Goal: Information Seeking & Learning: Learn about a topic

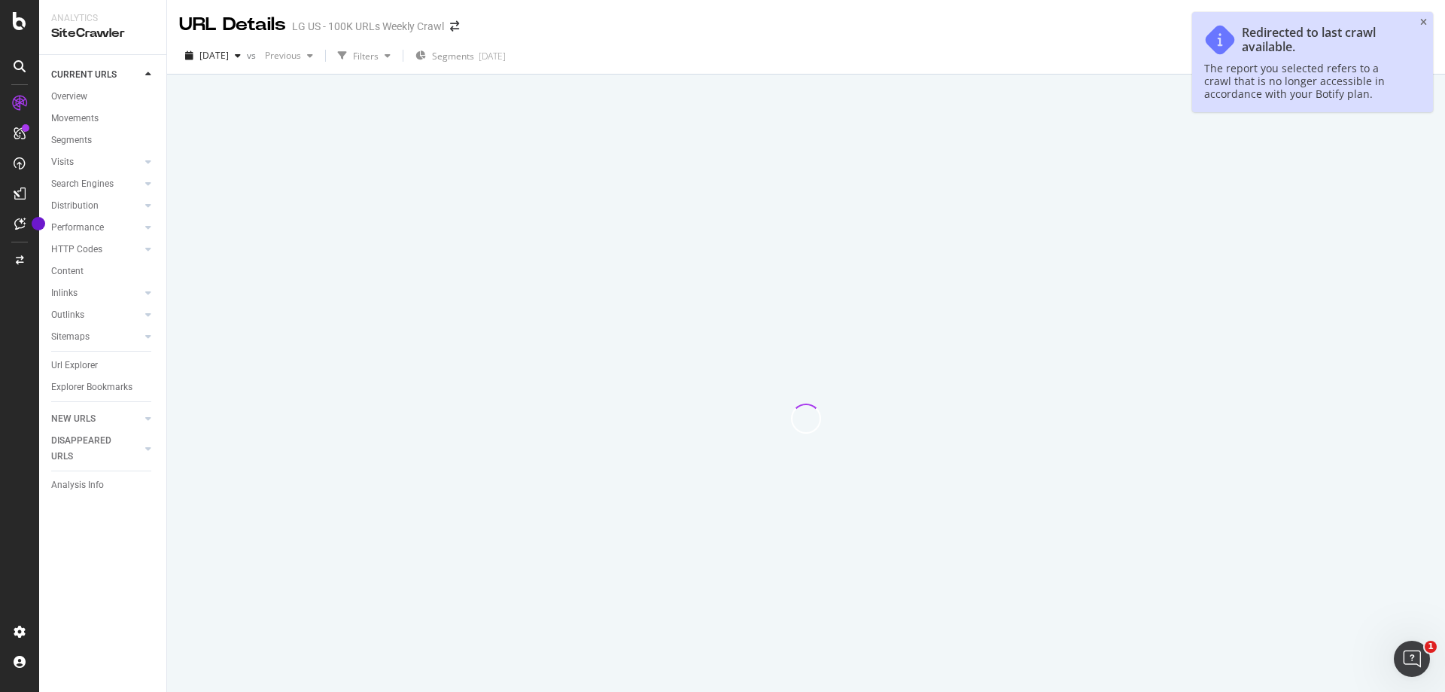
click at [1429, 15] on div "Redirected to last crawl available. The report you selected refers to a crawl t…" at bounding box center [1312, 62] width 241 height 100
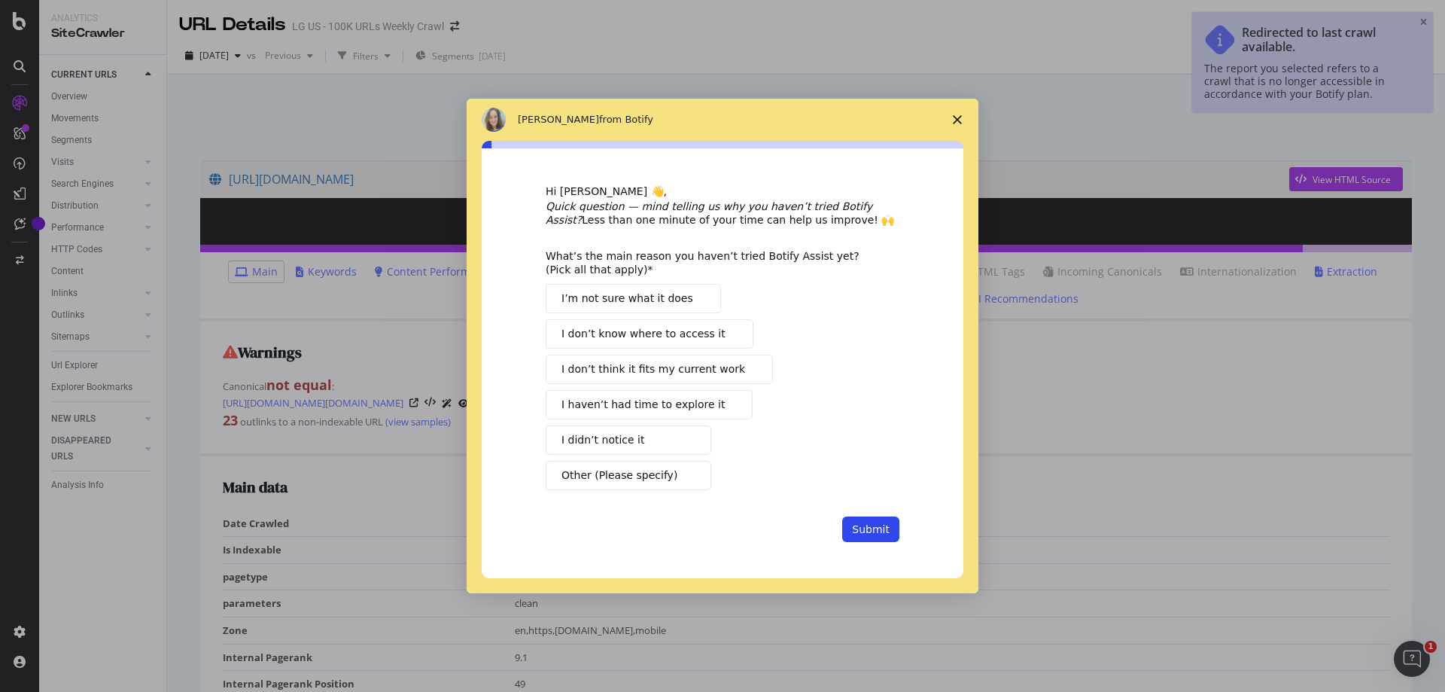
click at [954, 117] on icon "Close survey" at bounding box center [957, 119] width 9 height 9
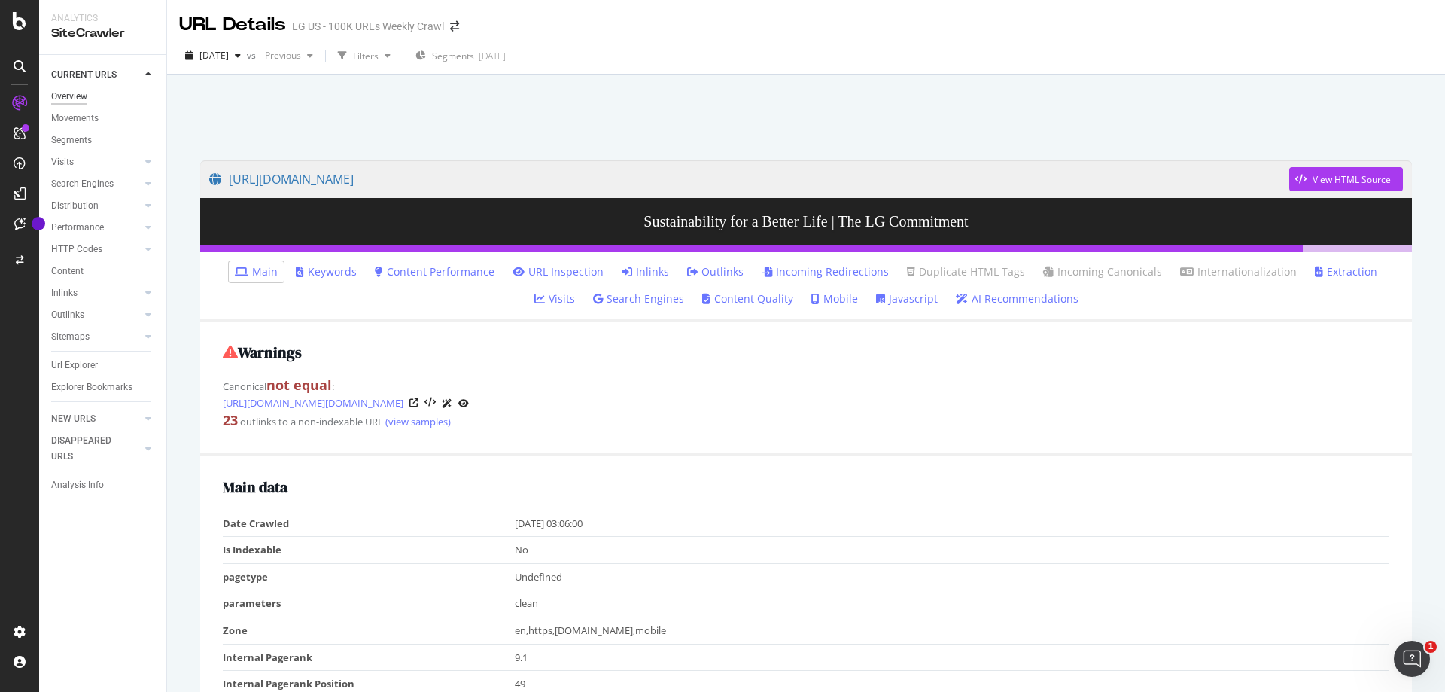
click at [73, 102] on div "Overview" at bounding box center [69, 97] width 36 height 16
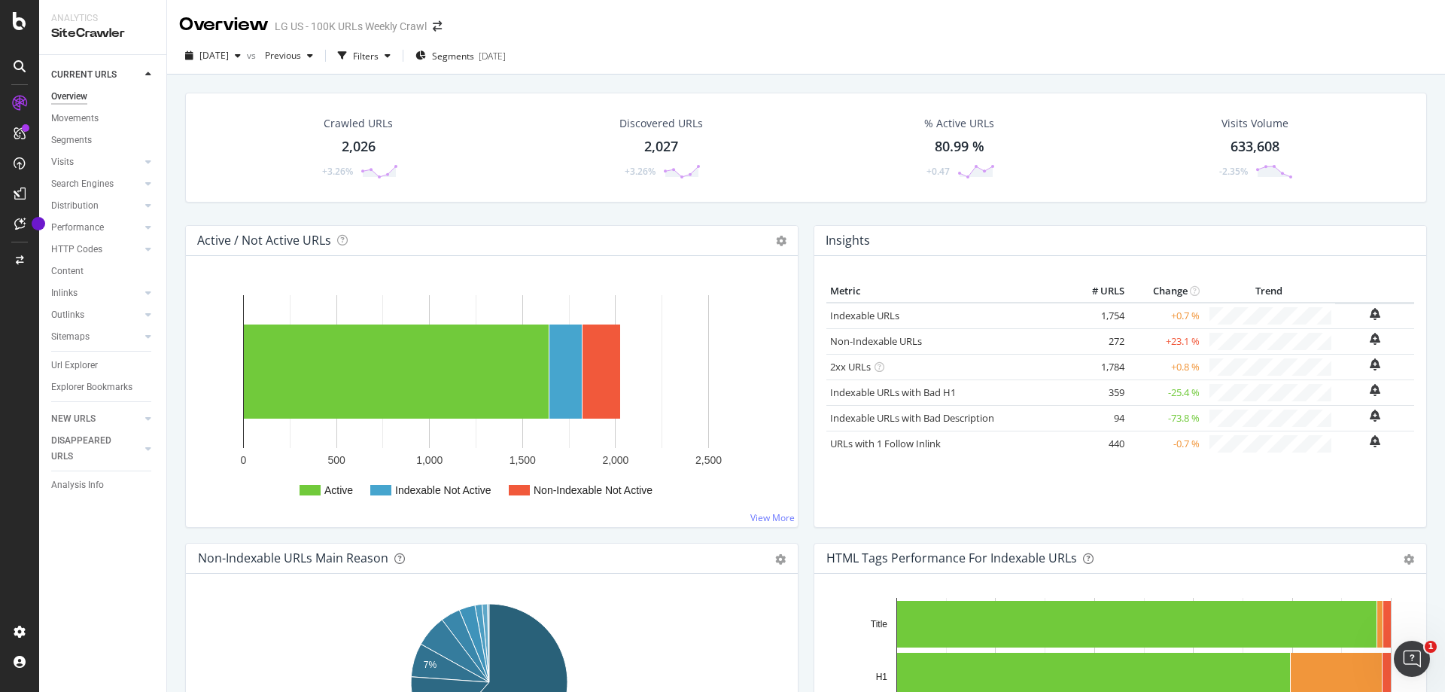
click at [650, 127] on div "Discovered URLs" at bounding box center [661, 123] width 84 height 15
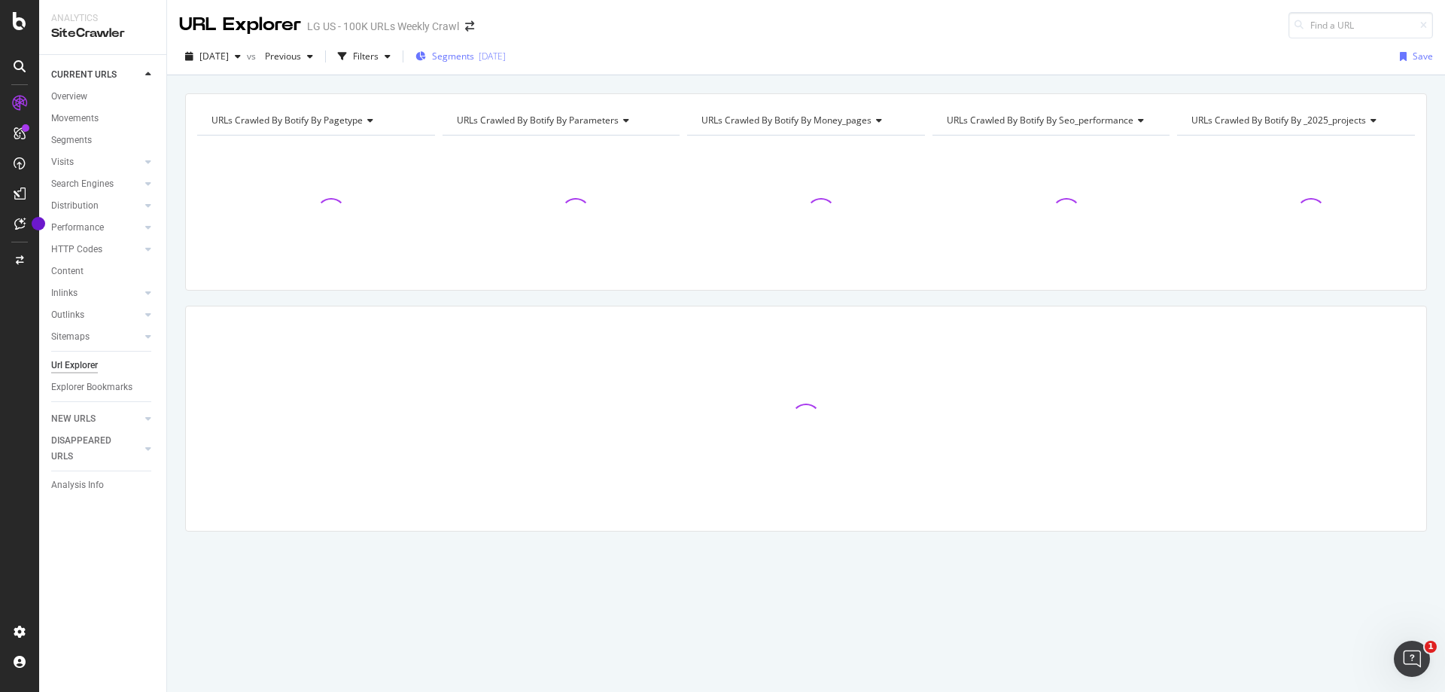
click at [473, 62] on span "Segments" at bounding box center [453, 56] width 42 height 13
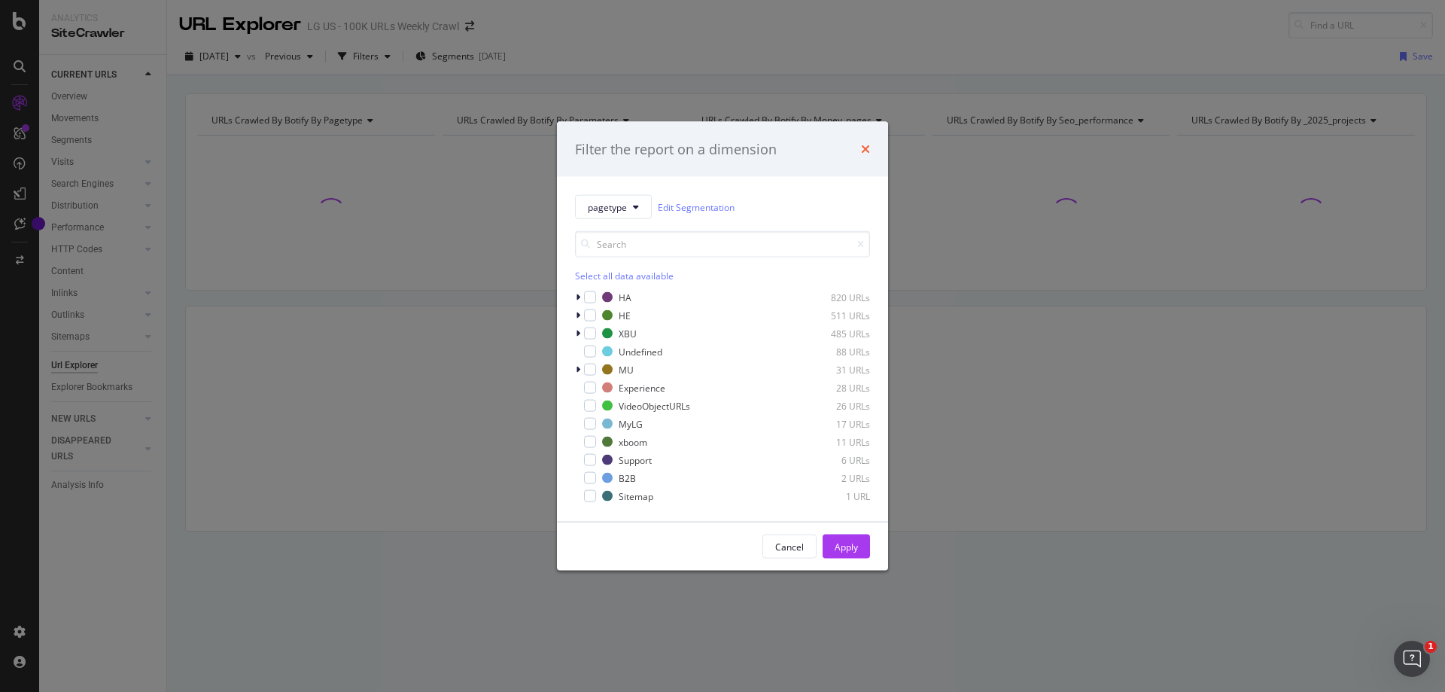
click at [865, 149] on icon "times" at bounding box center [865, 149] width 9 height 12
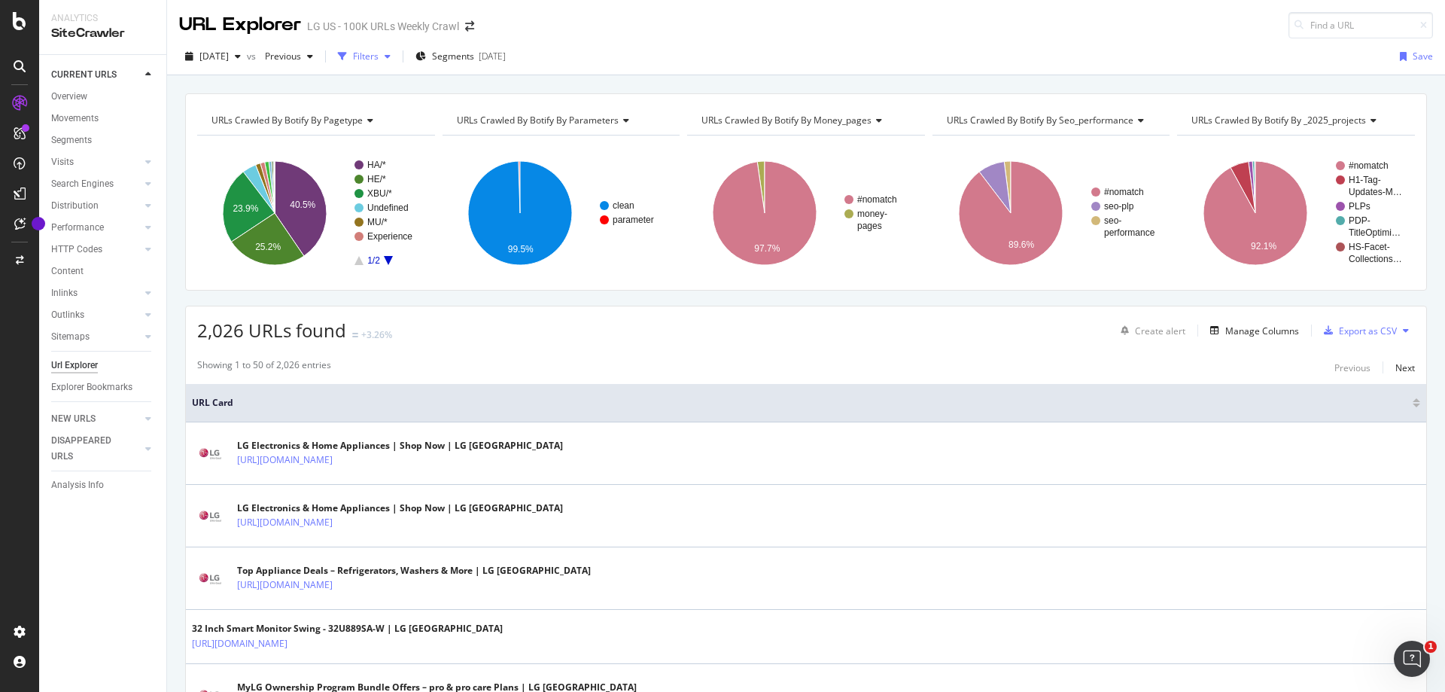
click at [379, 53] on div "Filters" at bounding box center [366, 56] width 26 height 13
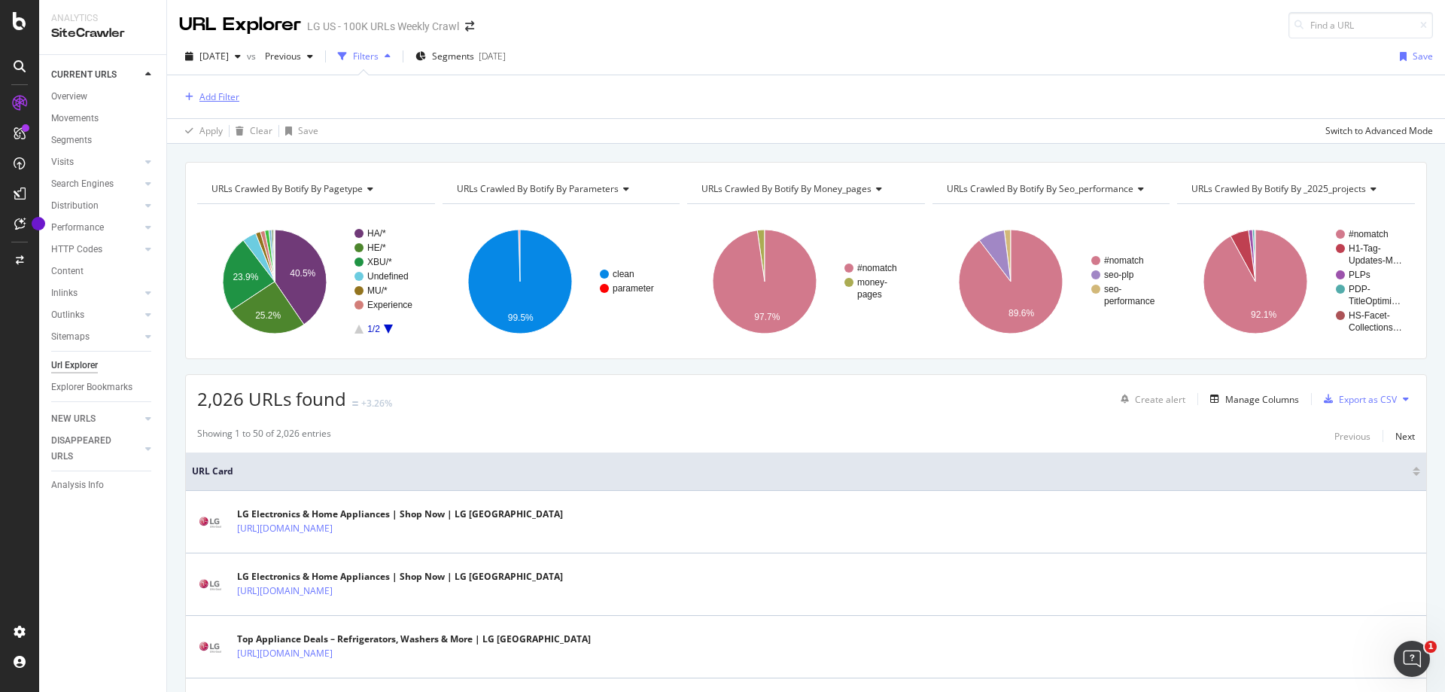
click at [218, 97] on div "Add Filter" at bounding box center [219, 96] width 40 height 13
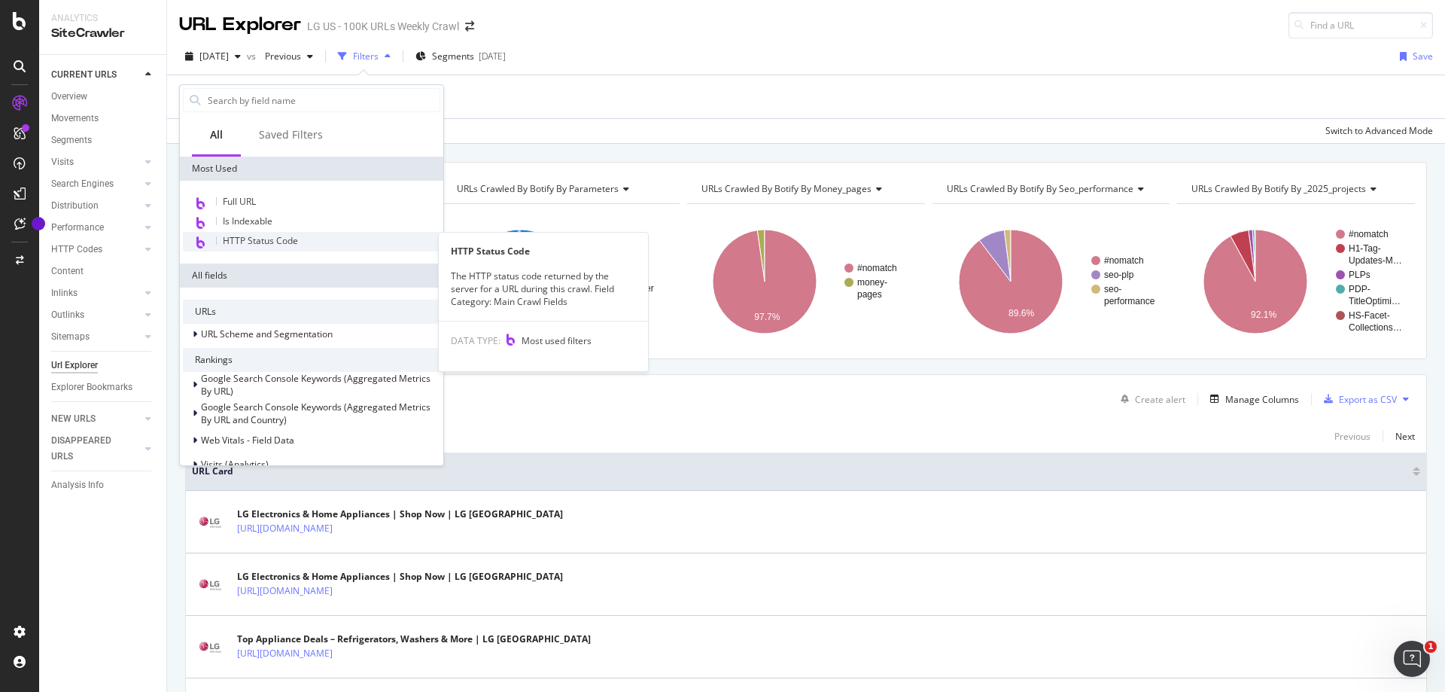
click at [320, 244] on div "HTTP Status Code" at bounding box center [311, 242] width 257 height 20
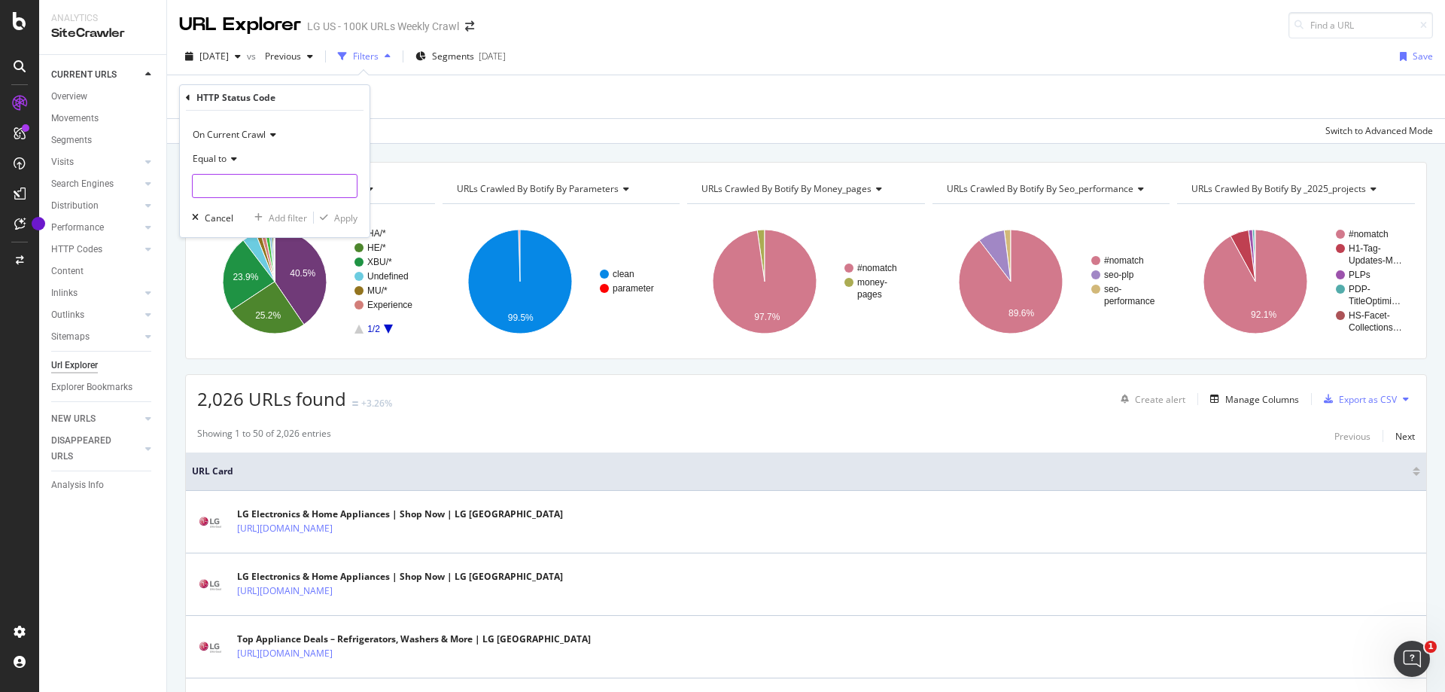
click at [281, 187] on input "number" at bounding box center [275, 186] width 166 height 24
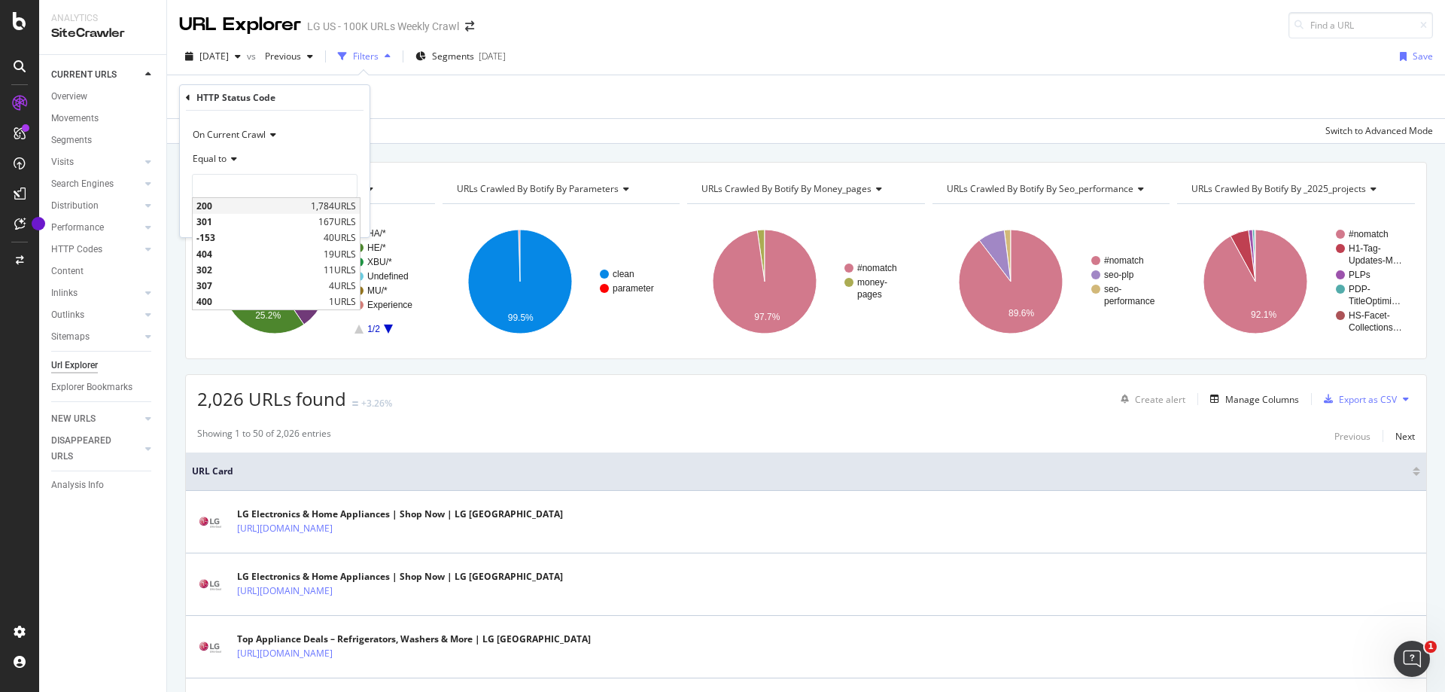
click at [306, 209] on div "200 1,784 URLS" at bounding box center [276, 206] width 167 height 16
type input "200"
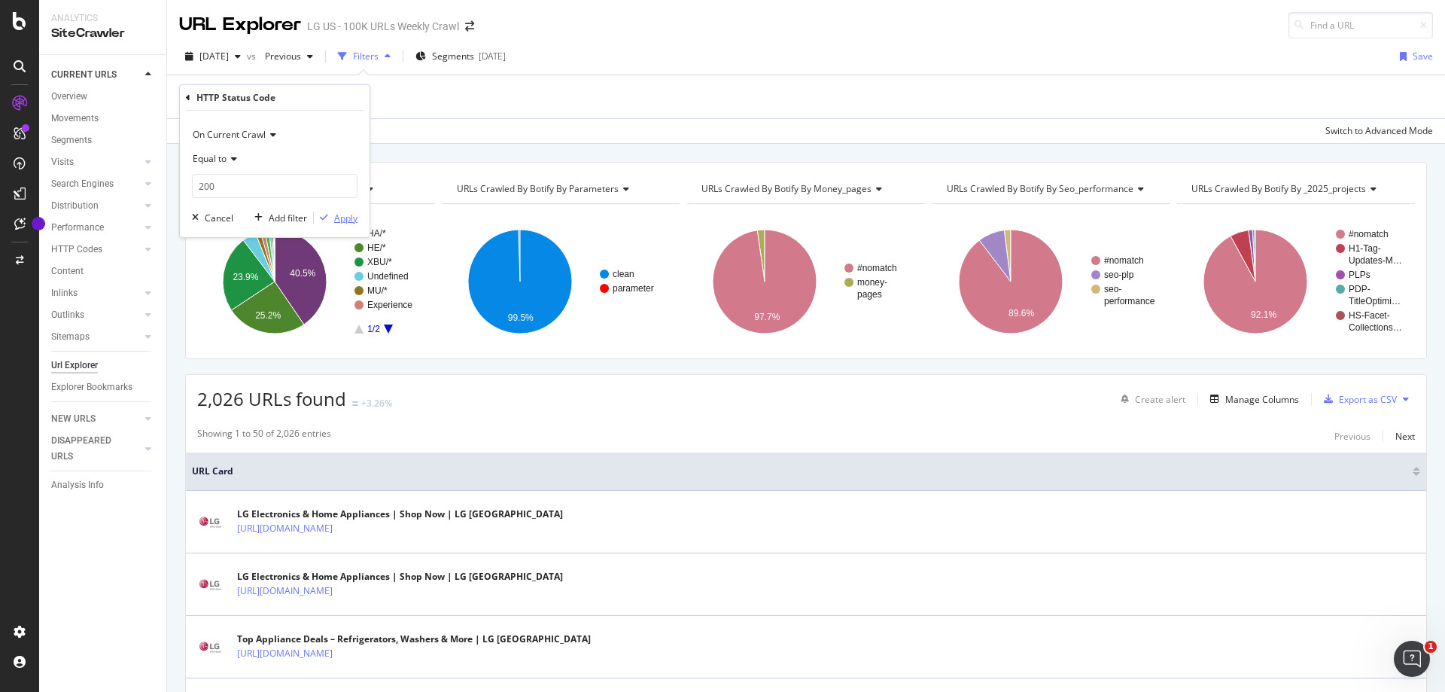
click at [345, 215] on div "Apply" at bounding box center [345, 217] width 23 height 13
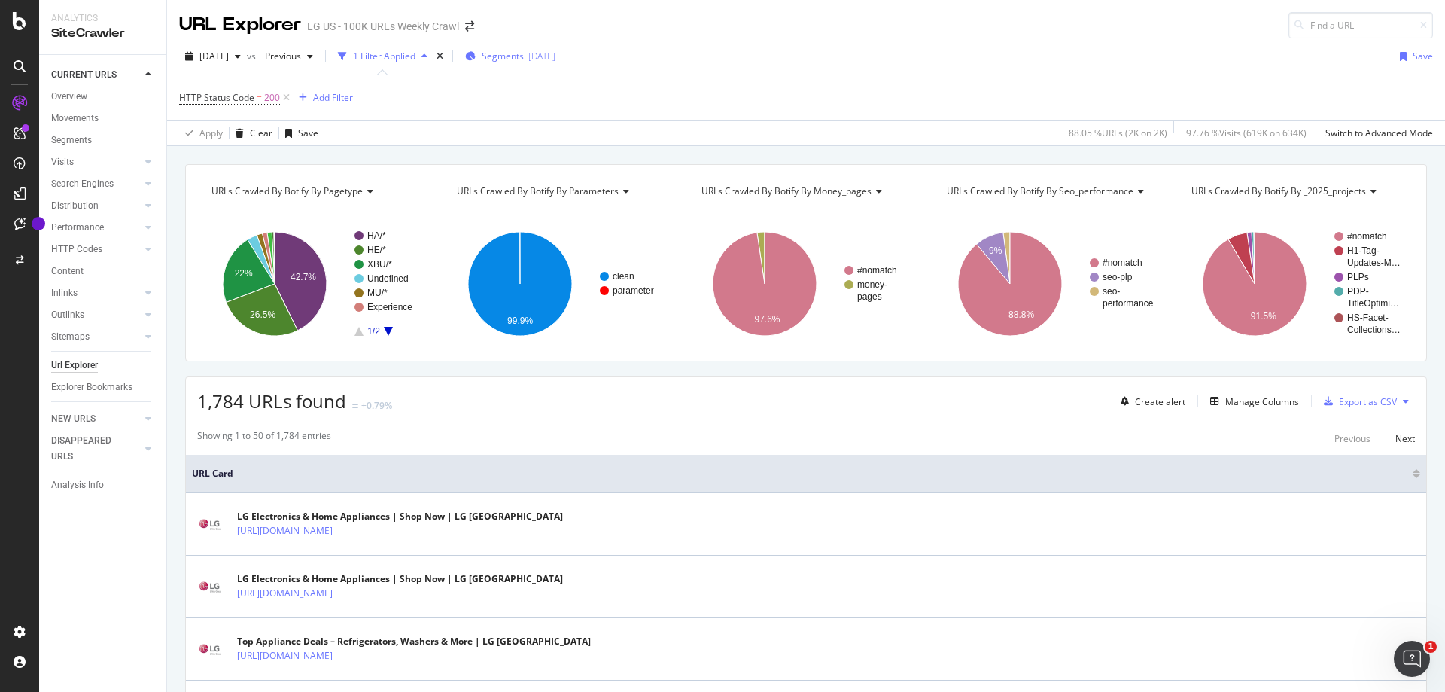
click at [555, 51] on div "[DATE]" at bounding box center [541, 56] width 27 height 13
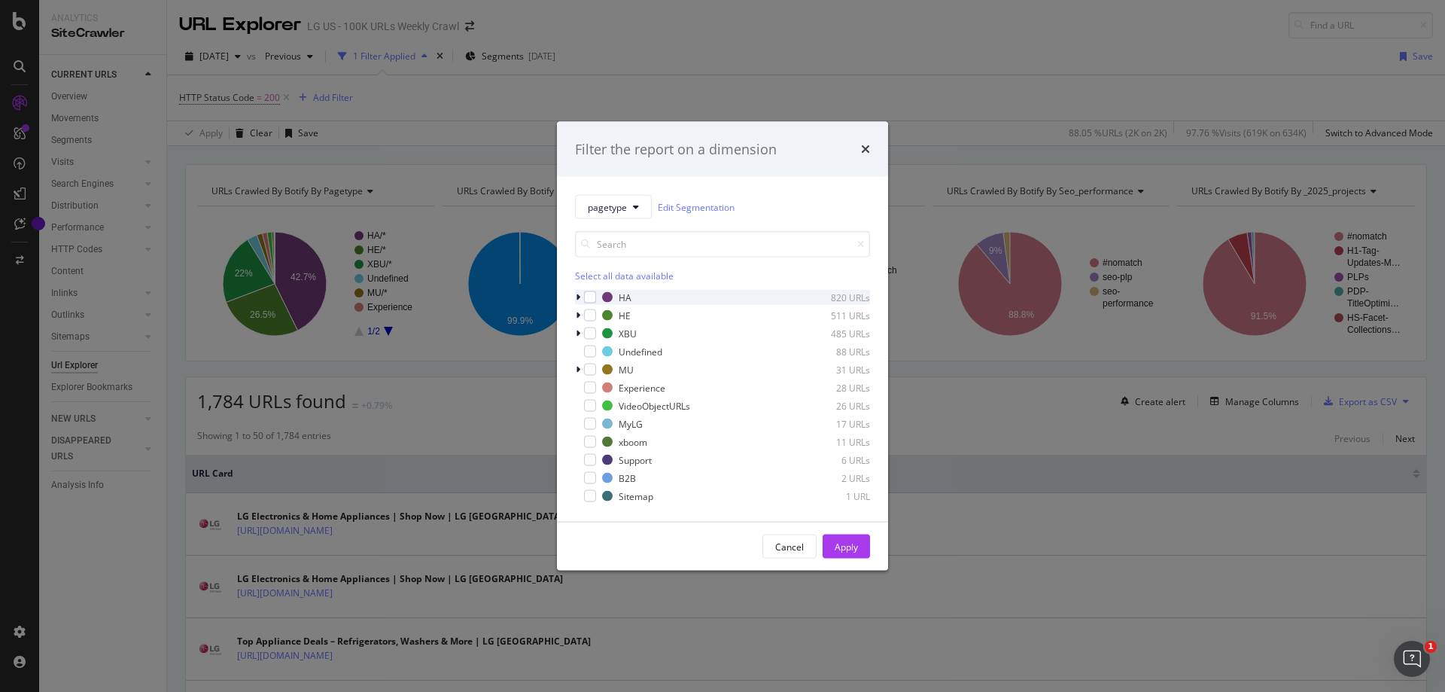
click at [579, 297] on icon "modal" at bounding box center [578, 297] width 5 height 9
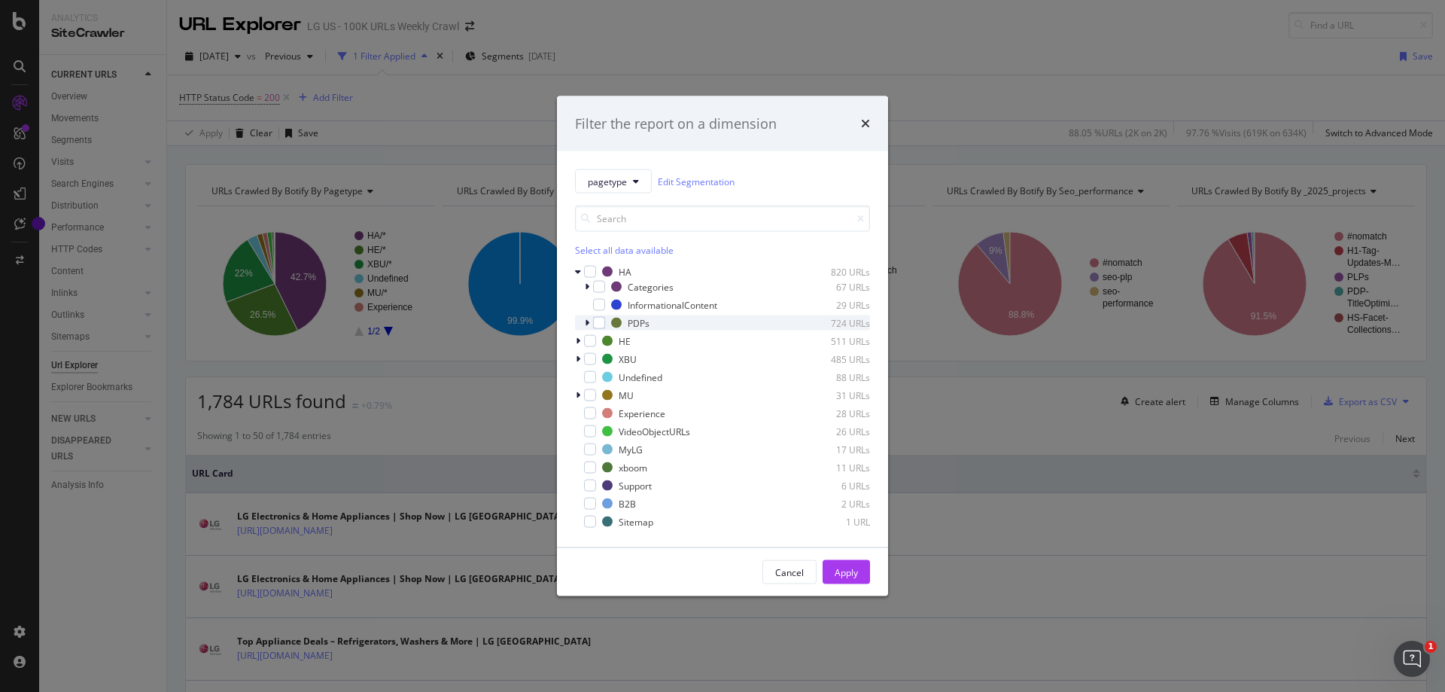
click at [584, 324] on div "modal" at bounding box center [588, 322] width 9 height 15
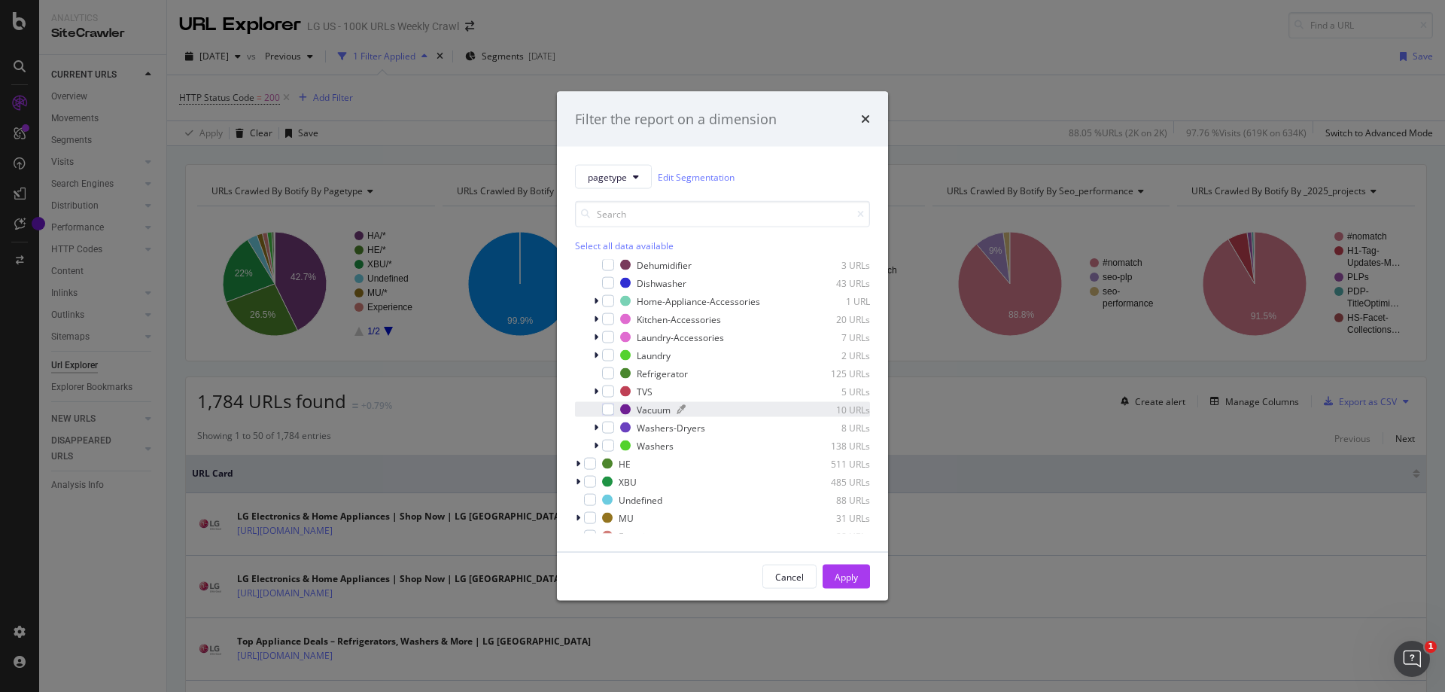
scroll to position [151, 0]
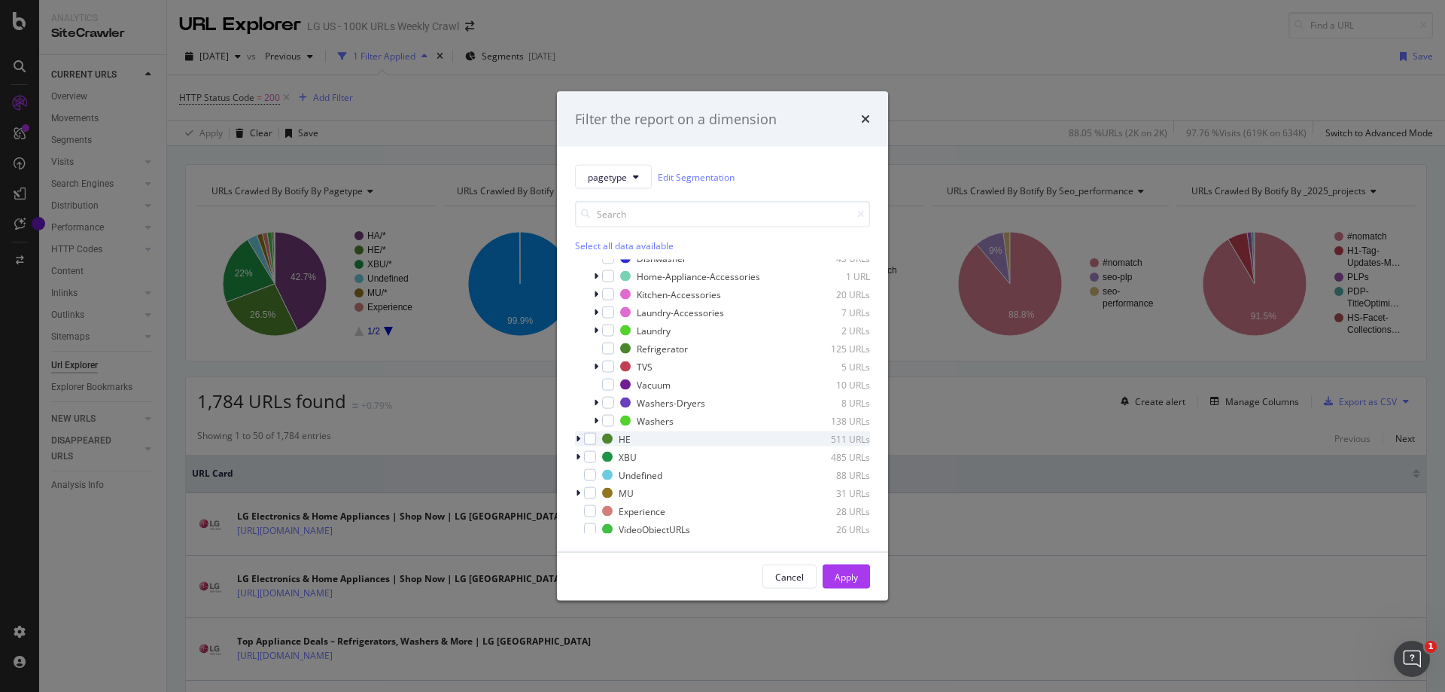
click at [575, 437] on div "modal" at bounding box center [579, 438] width 9 height 15
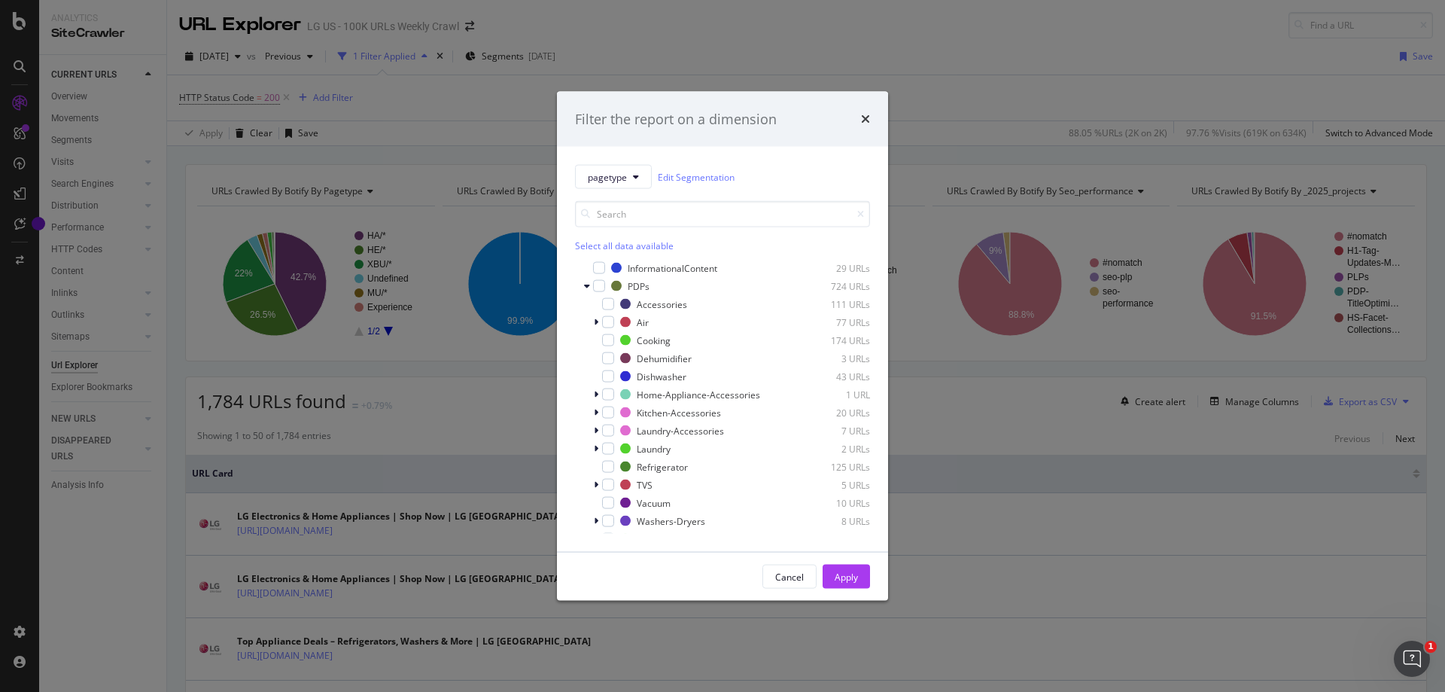
scroll to position [0, 0]
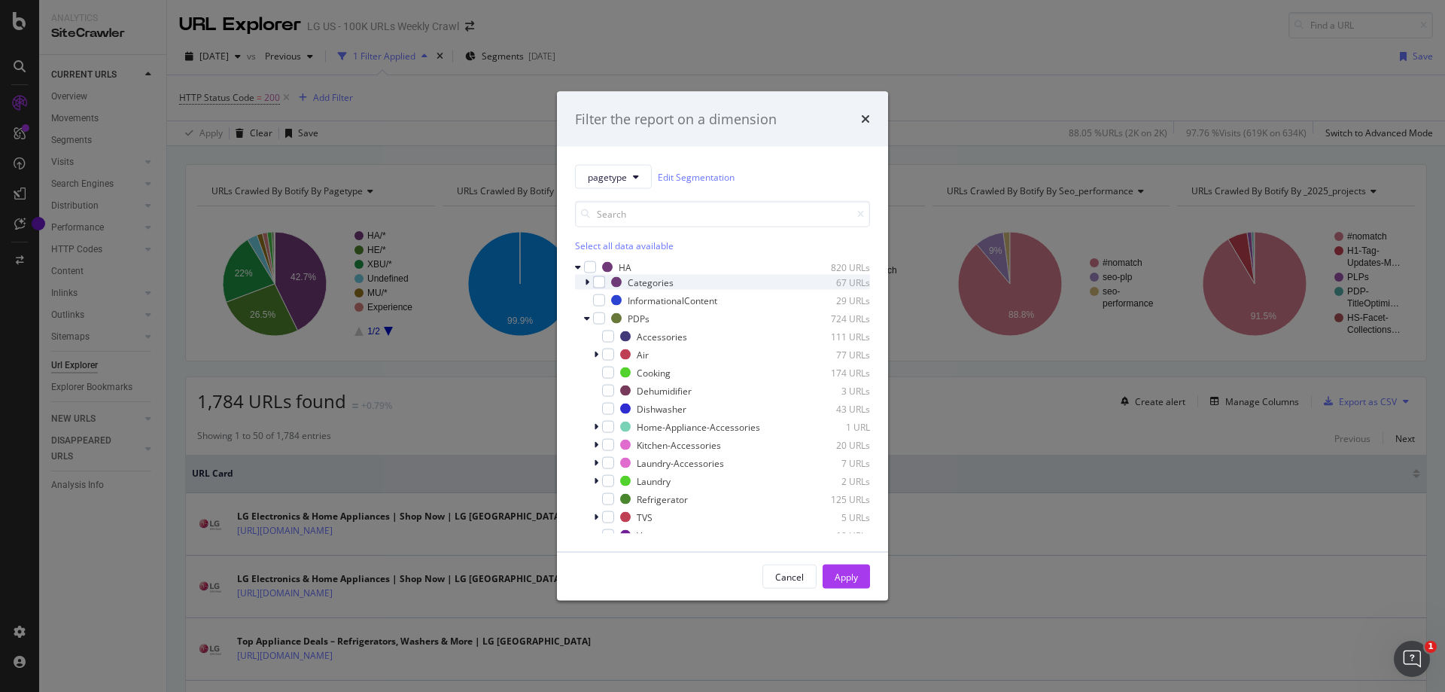
click at [586, 283] on icon "modal" at bounding box center [587, 282] width 5 height 9
click at [586, 283] on icon "modal" at bounding box center [587, 282] width 6 height 9
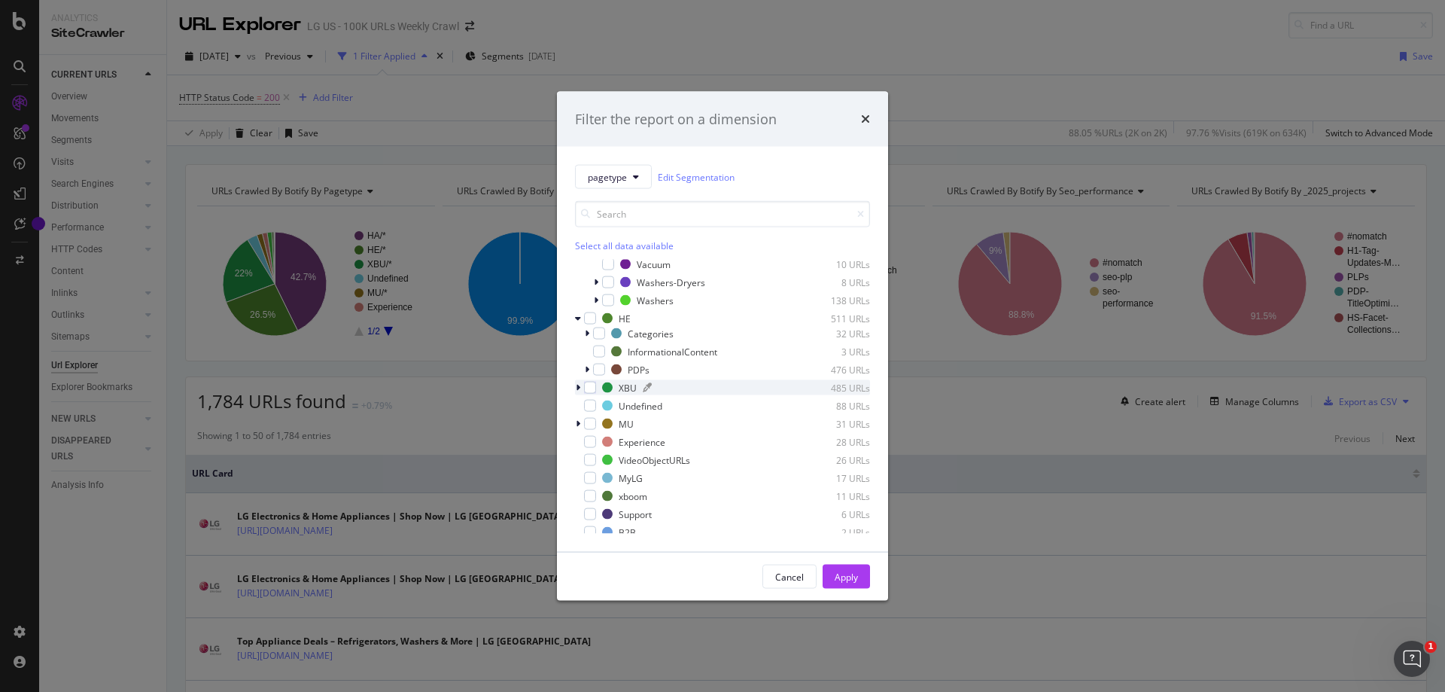
scroll to position [295, 0]
click at [589, 379] on div "modal" at bounding box center [590, 382] width 12 height 12
click at [590, 382] on icon "modal" at bounding box center [590, 382] width 7 height 8
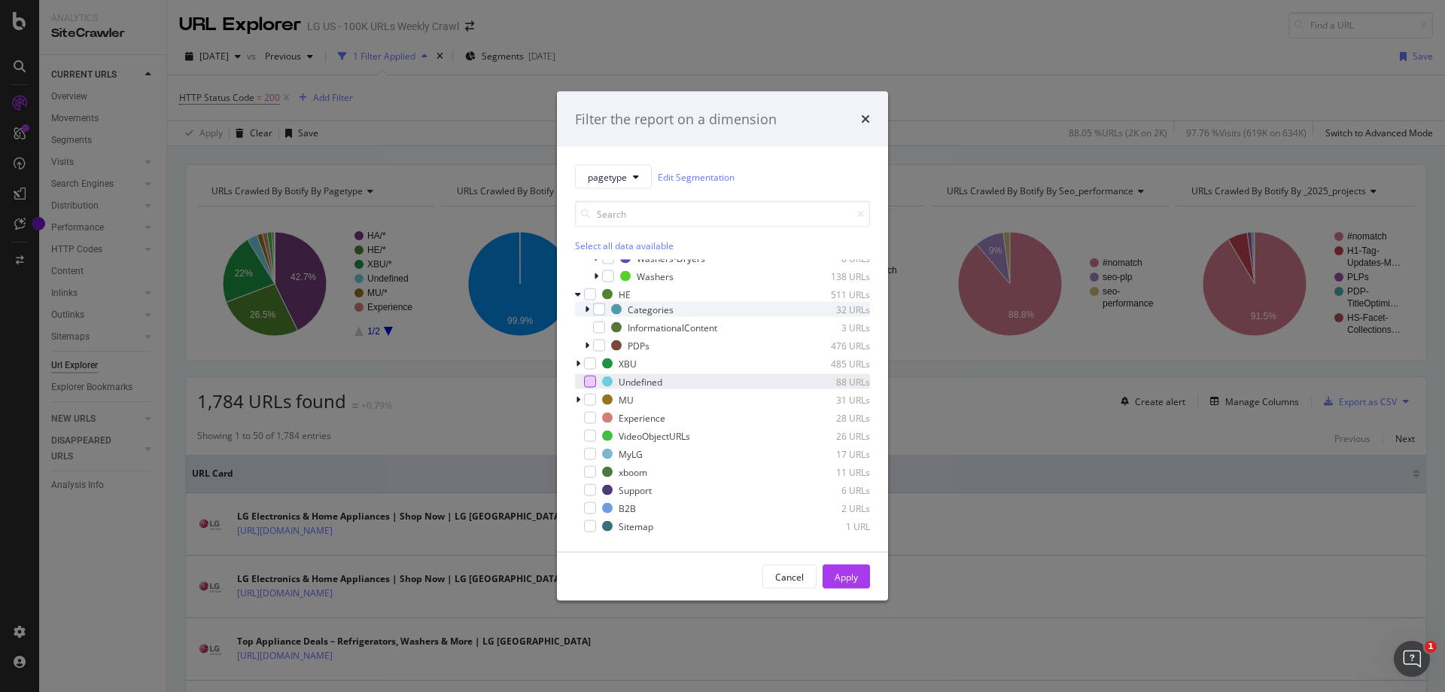
click at [586, 309] on icon "modal" at bounding box center [587, 309] width 5 height 9
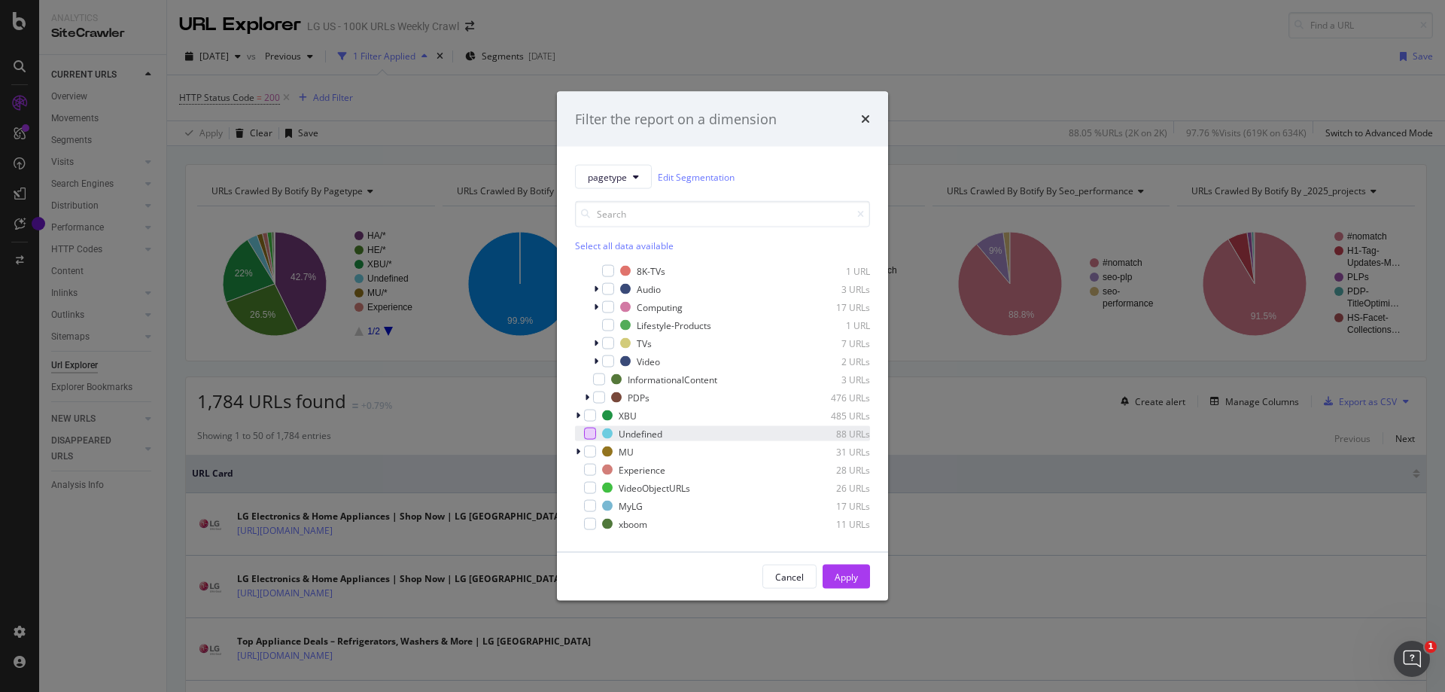
scroll to position [421, 0]
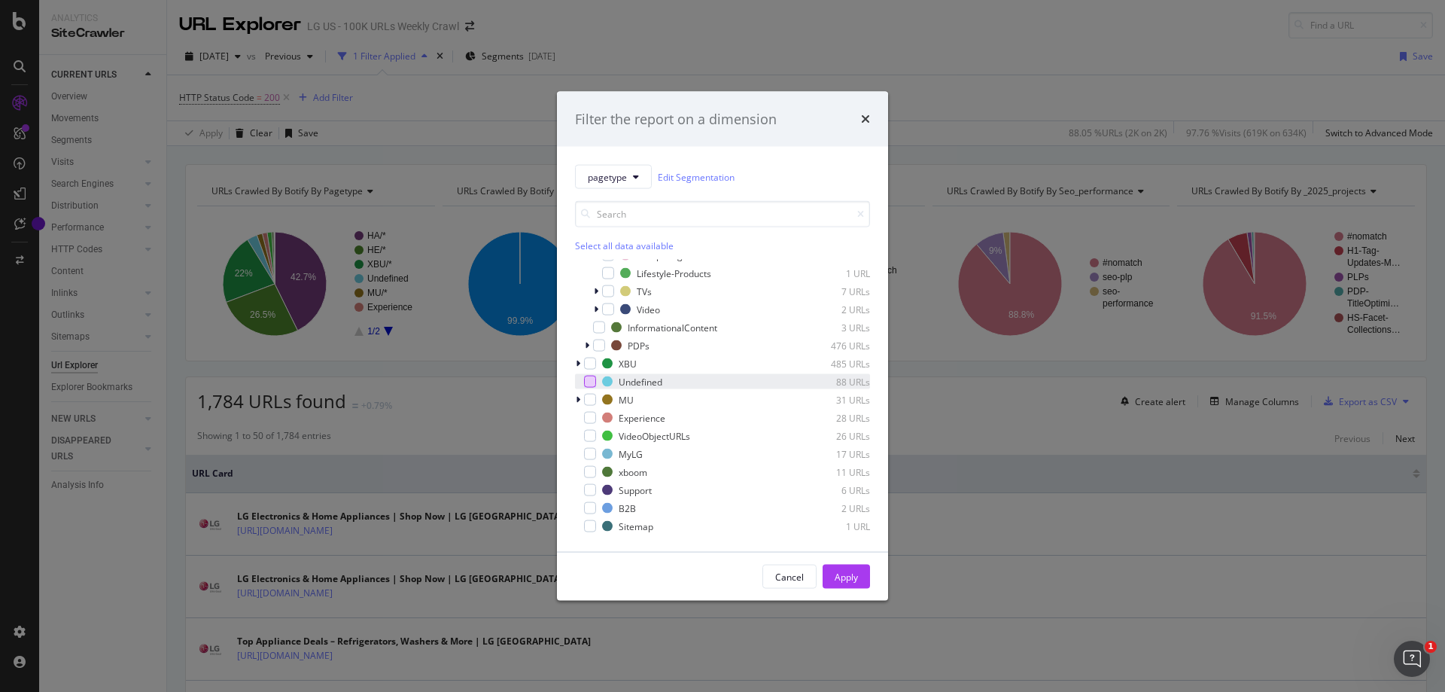
click at [574, 364] on div "pagetype Edit Segmentation Select all data available HA 820 URLs Categories 67 …" at bounding box center [722, 349] width 331 height 405
click at [577, 364] on icon "modal" at bounding box center [578, 363] width 5 height 9
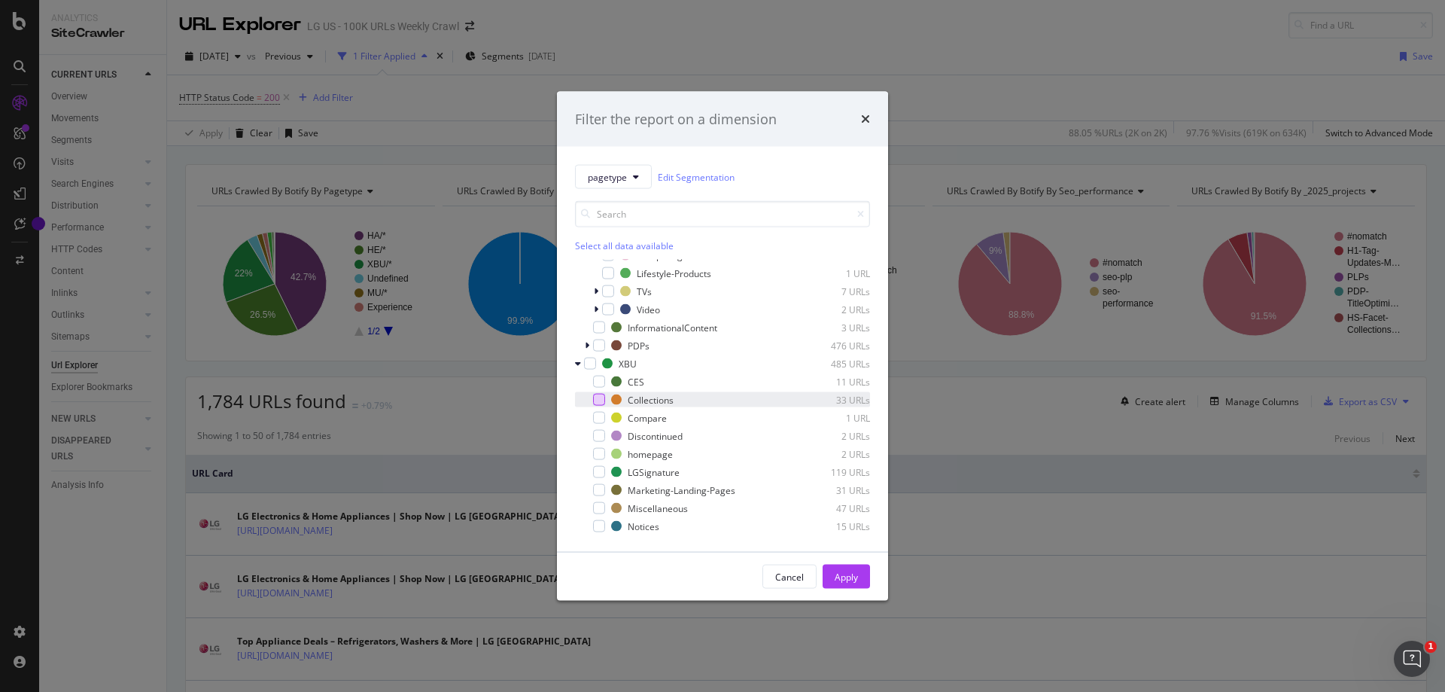
click at [598, 401] on div "modal" at bounding box center [599, 400] width 12 height 12
click at [784, 579] on div "Cancel" at bounding box center [789, 576] width 29 height 13
